Goal: Check status: Check status

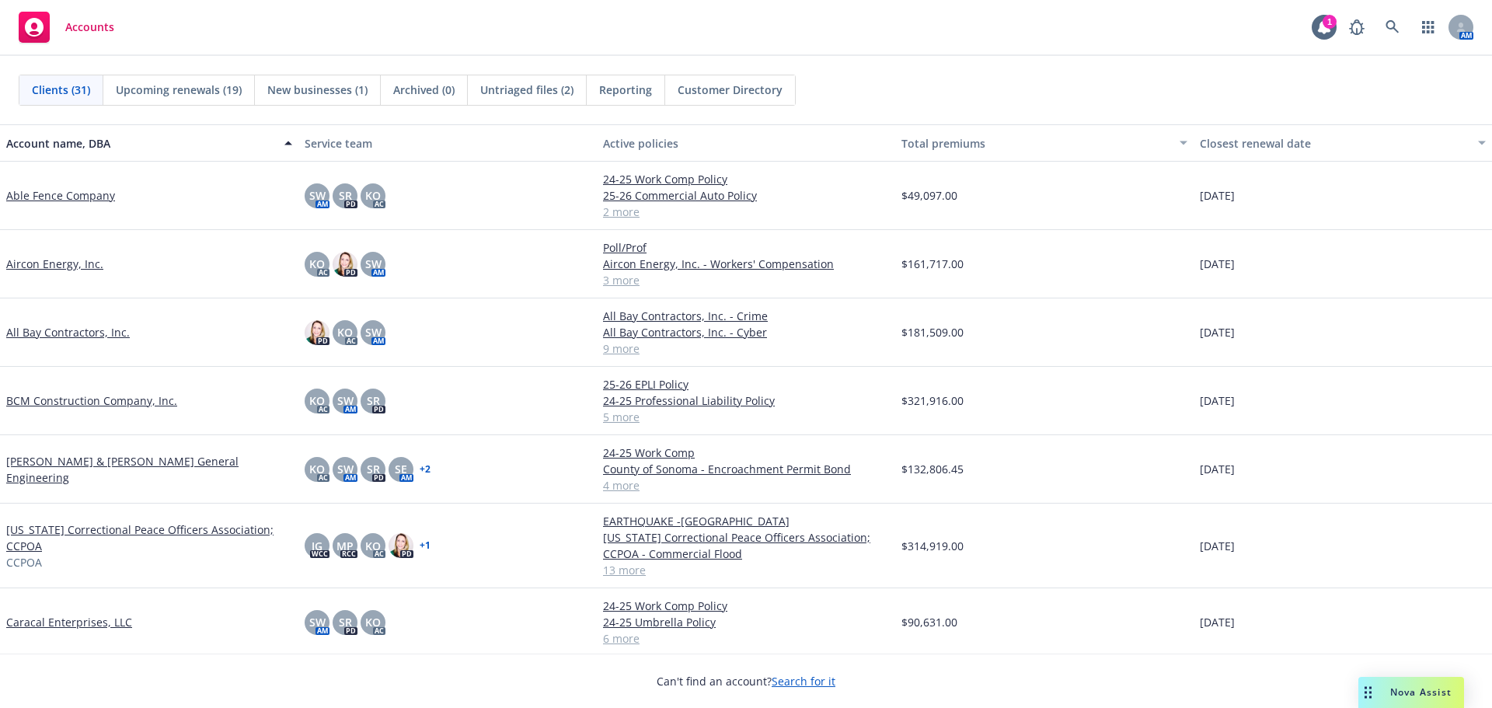
click at [57, 197] on link "Able Fence Company" at bounding box center [60, 195] width 109 height 16
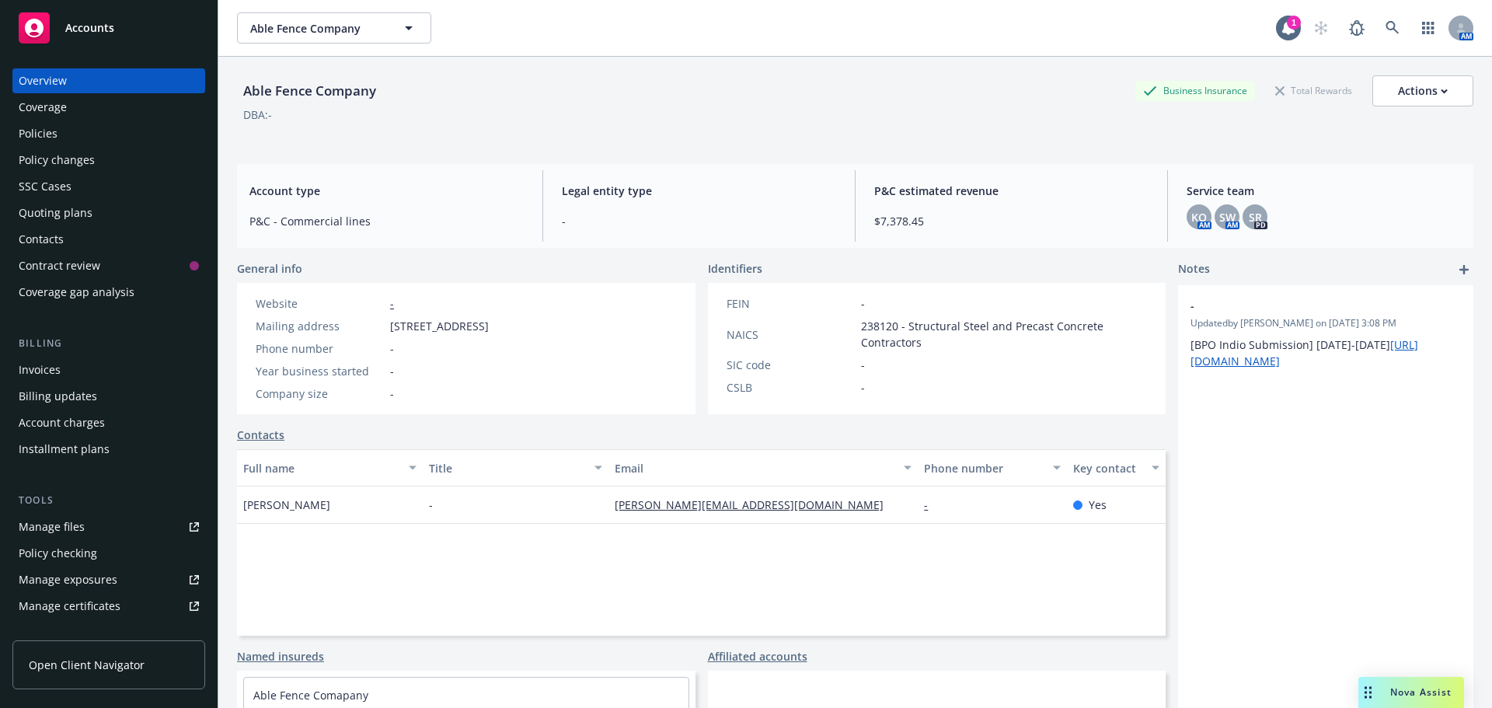
click at [54, 214] on div "Quoting plans" at bounding box center [56, 213] width 74 height 25
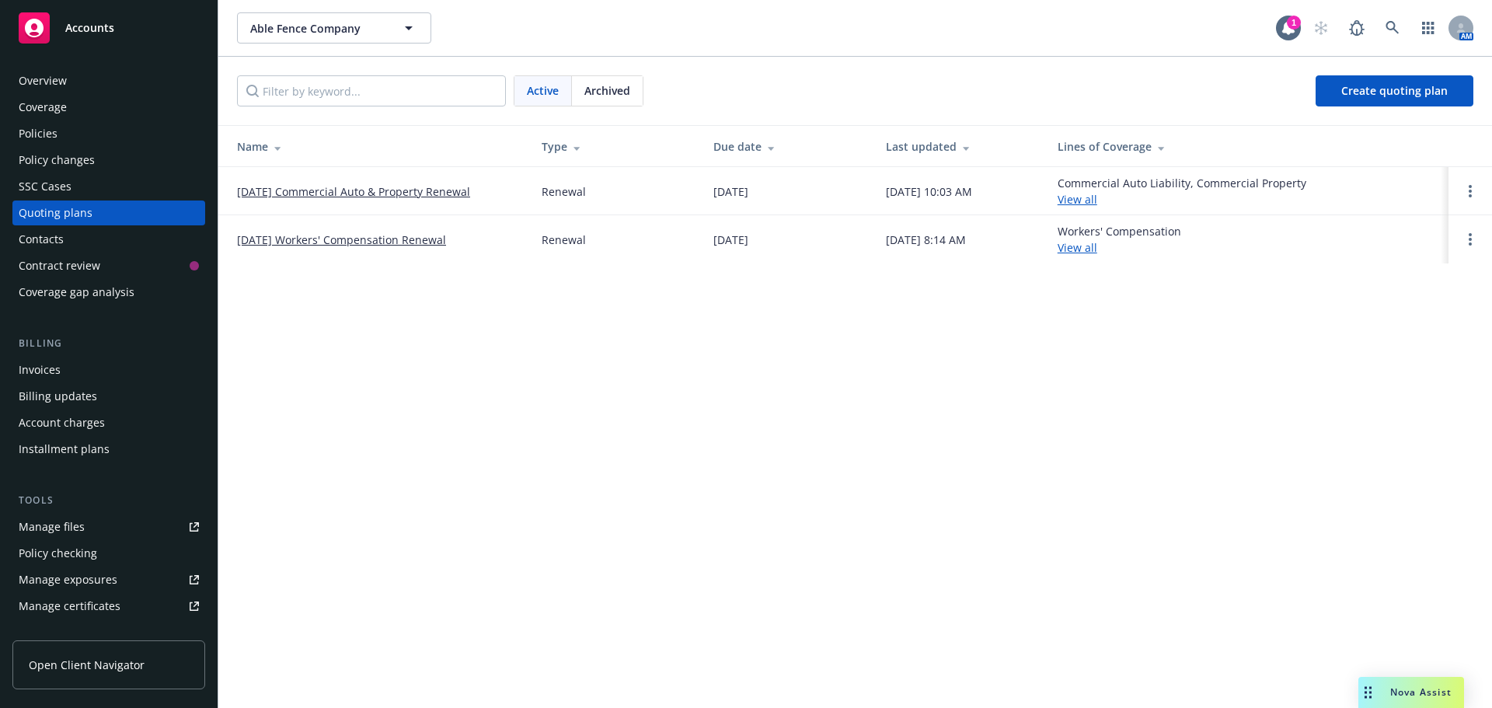
click at [284, 241] on link "[DATE] Workers' Compensation Renewal" at bounding box center [341, 240] width 209 height 16
